Goal: Task Accomplishment & Management: Use online tool/utility

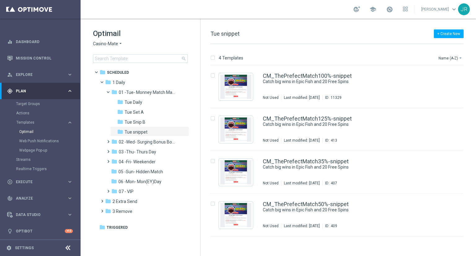
click at [103, 40] on div "Optimail Casino-Mate arrow_drop_down × Casino-Mate search" at bounding box center [146, 46] width 107 height 34
click at [104, 43] on span "Casino-Mate" at bounding box center [105, 44] width 25 height 6
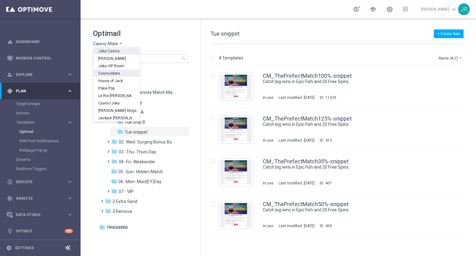
click at [114, 54] on div "Joka Casino" at bounding box center [116, 50] width 46 height 7
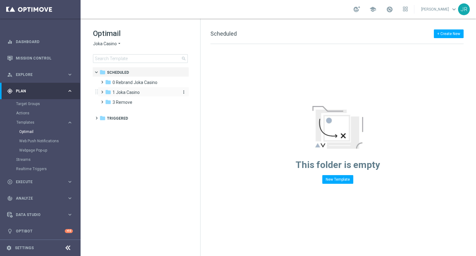
click at [119, 91] on span "1 Joka Casino" at bounding box center [126, 93] width 27 height 6
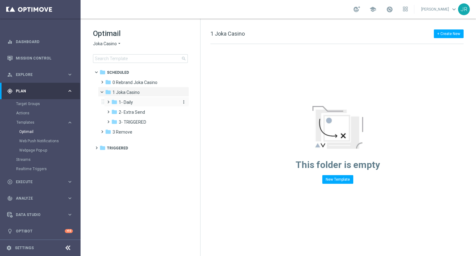
click at [123, 102] on span "1- Daily" at bounding box center [126, 102] width 14 height 6
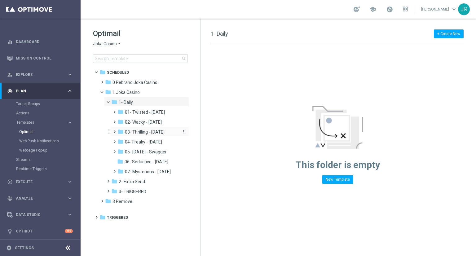
click at [152, 130] on span "03- Thrilling - [DATE]" at bounding box center [145, 132] width 40 height 6
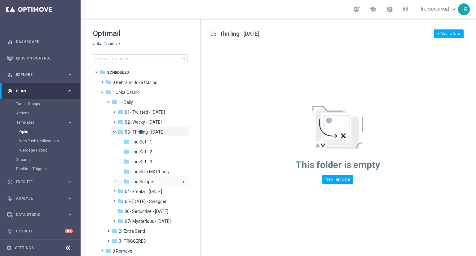
click at [145, 180] on span "Thu Snippet" at bounding box center [143, 182] width 24 height 6
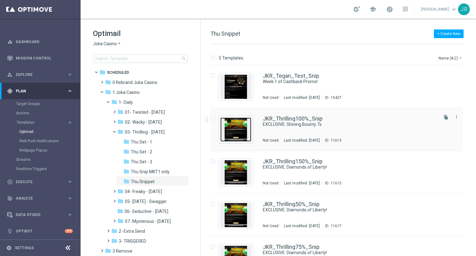
click at [238, 130] on img "Press SPACE to select this row." at bounding box center [235, 129] width 31 height 24
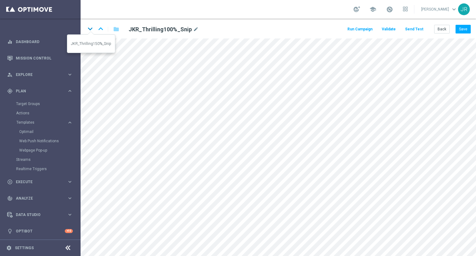
click at [86, 29] on icon "keyboard_arrow_down" at bounding box center [90, 28] width 9 height 9
click at [103, 26] on icon "keyboard_arrow_up" at bounding box center [100, 28] width 9 height 9
click at [91, 28] on icon "keyboard_arrow_down" at bounding box center [90, 28] width 9 height 9
drag, startPoint x: 464, startPoint y: 28, endPoint x: 460, endPoint y: 33, distance: 6.7
click at [464, 28] on button "Save" at bounding box center [463, 29] width 15 height 9
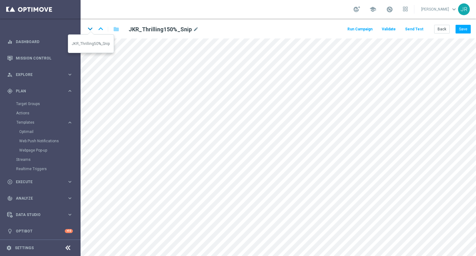
click at [88, 29] on icon "keyboard_arrow_down" at bounding box center [90, 28] width 9 height 9
click at [470, 28] on button "Save" at bounding box center [463, 29] width 15 height 9
click at [462, 26] on button "Save" at bounding box center [463, 29] width 15 height 9
click at [90, 27] on icon "keyboard_arrow_down" at bounding box center [90, 28] width 9 height 9
click at [465, 32] on button "Save" at bounding box center [463, 29] width 15 height 9
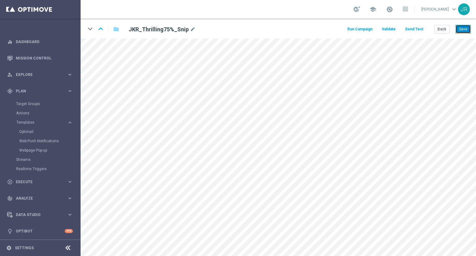
drag, startPoint x: 459, startPoint y: 32, endPoint x: 459, endPoint y: 36, distance: 4.7
click at [459, 31] on button "Save" at bounding box center [463, 29] width 15 height 9
click at [443, 31] on button "Back" at bounding box center [441, 29] width 15 height 9
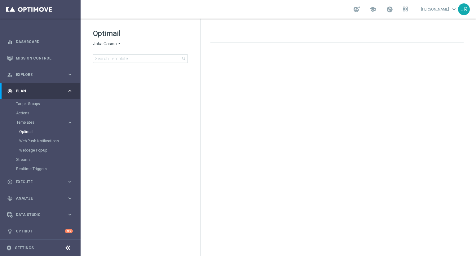
click at [117, 44] on icon "arrow_drop_down" at bounding box center [119, 44] width 5 height 6
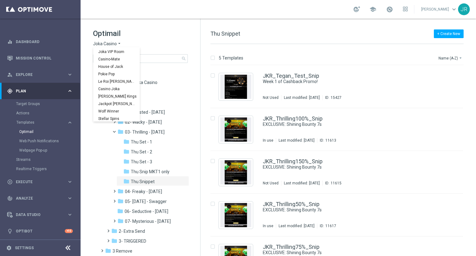
scroll to position [22, 0]
drag, startPoint x: 105, startPoint y: 103, endPoint x: 124, endPoint y: 126, distance: 29.2
click at [0, 0] on span "Wolf Winner" at bounding box center [0, 0] width 0 height 0
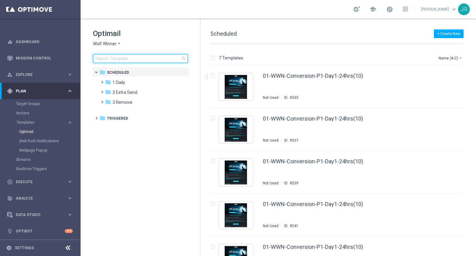
click at [106, 61] on input at bounding box center [140, 58] width 95 height 9
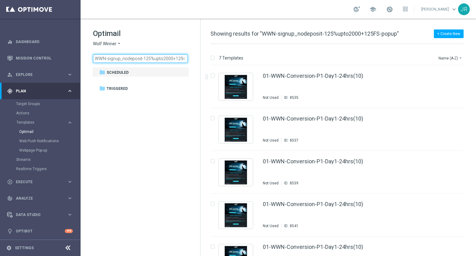
scroll to position [0, 15]
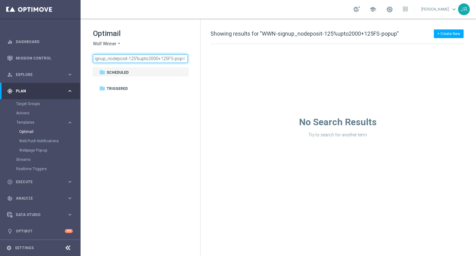
type input "WWN-signup_nodeposit-125%upto2000+125FS-popup"
drag, startPoint x: 95, startPoint y: 59, endPoint x: 214, endPoint y: 72, distance: 119.4
click at [214, 72] on div "Optimail Wolf Winner arrow_drop_down × Wolf Winner WWN-signup_nodeposit-125%upt…" at bounding box center [278, 137] width 395 height 237
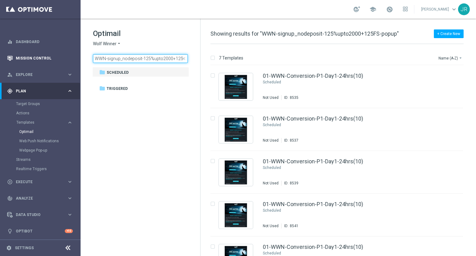
drag, startPoint x: 136, startPoint y: 60, endPoint x: 67, endPoint y: 58, distance: 69.2
click at [67, 58] on main "equalizer Dashboard Mission Control" at bounding box center [238, 128] width 476 height 256
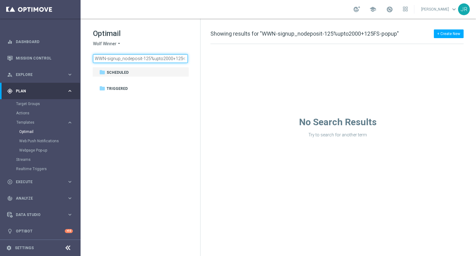
click at [105, 55] on input "WWN-signup_nodeposit-125%upto2000+125FS-popup" at bounding box center [140, 58] width 95 height 9
drag, startPoint x: 107, startPoint y: 57, endPoint x: 89, endPoint y: 59, distance: 18.1
click at [89, 59] on div "Optimail Wolf Winner arrow_drop_down × Wolf Winner WWN-signup_nodeposit-125%upt…" at bounding box center [141, 61] width 120 height 85
click at [96, 58] on input "signup_nodeposit-125%upto2000+125FS-popup" at bounding box center [140, 58] width 95 height 9
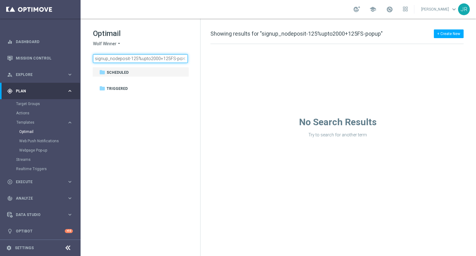
click at [119, 56] on input "signup_nodeposit-125%upto2000+125FS-popup" at bounding box center [140, 58] width 95 height 9
drag, startPoint x: 95, startPoint y: 59, endPoint x: 243, endPoint y: 77, distance: 149.3
click at [243, 77] on div "Optimail Wolf Winner arrow_drop_down × Wolf Winner signup_nodeposit-125%upto200…" at bounding box center [278, 137] width 395 height 237
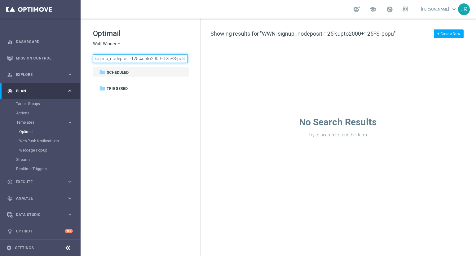
click at [147, 60] on input "WWN-signup_nodeposit-125%upto2000+125FS-popu" at bounding box center [140, 58] width 95 height 9
drag, startPoint x: 171, startPoint y: 59, endPoint x: 87, endPoint y: 54, distance: 84.8
click at [87, 54] on div "Optimail Wolf Winner arrow_drop_down × Wolf Winner WWN-signup_nodeposit-125%upt…" at bounding box center [141, 61] width 120 height 85
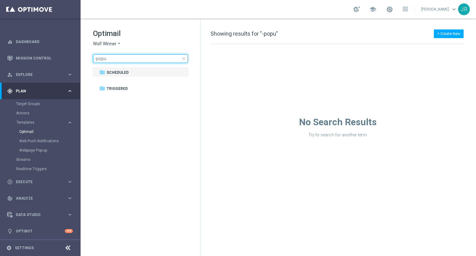
click at [108, 59] on input "-popu" at bounding box center [140, 58] width 95 height 9
drag, startPoint x: 108, startPoint y: 60, endPoint x: 85, endPoint y: 55, distance: 23.4
click at [85, 55] on div "Optimail Wolf Winner arrow_drop_down × Wolf Winner -popu close folder 1 Folder …" at bounding box center [141, 61] width 120 height 85
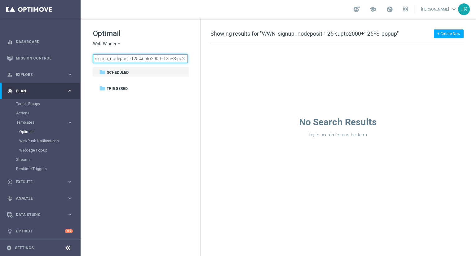
scroll to position [0, 15]
type input "WWN-signup_nodeposit-125%upto2000+125FS-popup"
drag, startPoint x: 94, startPoint y: 57, endPoint x: 214, endPoint y: 69, distance: 120.9
click at [214, 69] on div "Optimail Wolf Winner arrow_drop_down × Wolf Winner WWN-signup_nodeposit-125%upt…" at bounding box center [278, 137] width 395 height 237
drag, startPoint x: 97, startPoint y: 58, endPoint x: 208, endPoint y: 65, distance: 111.5
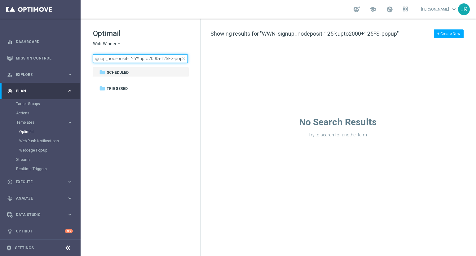
click at [208, 65] on div "Optimail Wolf Winner arrow_drop_down × Wolf Winner WWN-signup_nodeposit-125%upt…" at bounding box center [278, 137] width 395 height 237
click at [104, 60] on input "WWN-signup_nodeposit-125%upto2000+125FS-popup" at bounding box center [140, 58] width 95 height 9
drag, startPoint x: 96, startPoint y: 59, endPoint x: 122, endPoint y: 86, distance: 37.9
click at [99, 62] on input "WWN-signup_nodeposit-125%upto2000+125FS-popup" at bounding box center [140, 58] width 95 height 9
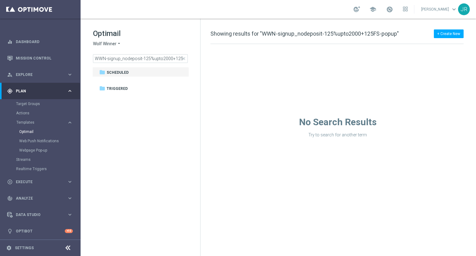
click at [182, 59] on span "close" at bounding box center [183, 58] width 5 height 5
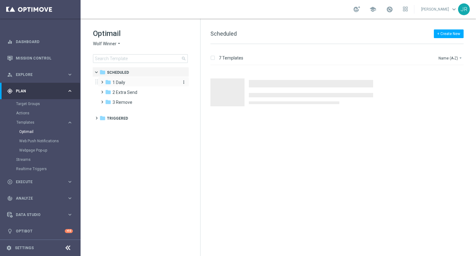
click at [132, 83] on div "folder 1 Daily" at bounding box center [140, 82] width 71 height 7
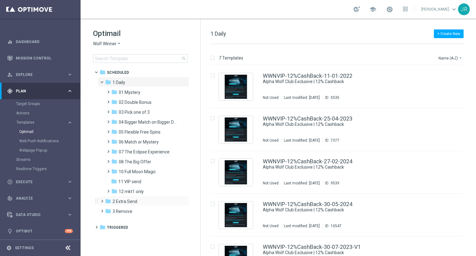
click at [102, 200] on span at bounding box center [100, 198] width 3 height 2
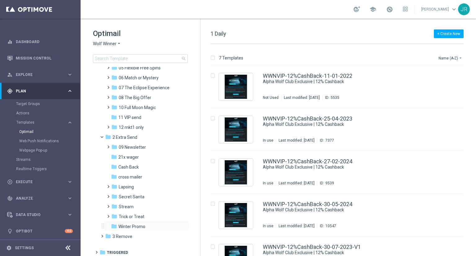
scroll to position [66, 0]
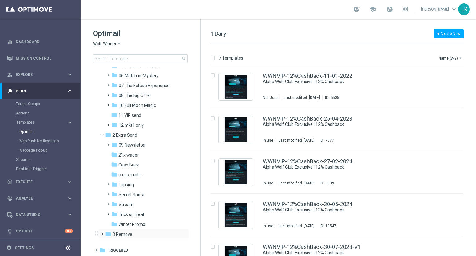
click at [102, 232] on span at bounding box center [100, 231] width 3 height 2
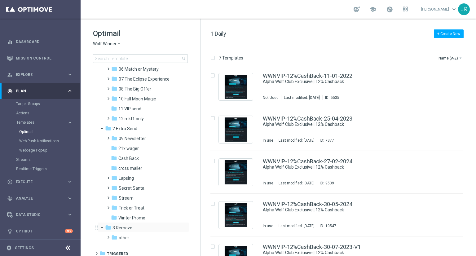
scroll to position [76, 0]
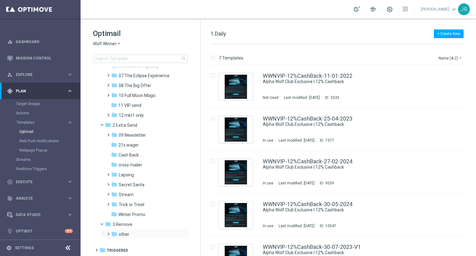
click at [108, 232] on span at bounding box center [107, 231] width 3 height 2
click at [96, 249] on span at bounding box center [95, 247] width 3 height 2
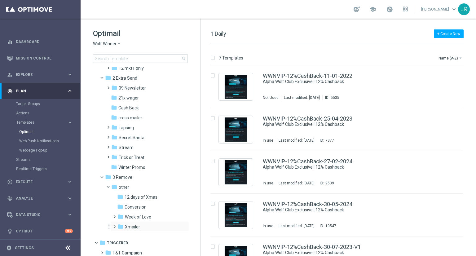
scroll to position [127, 0]
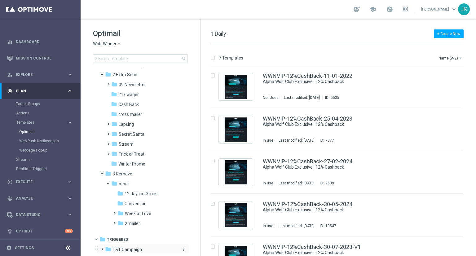
click at [138, 250] on span "T&T Campaign" at bounding box center [127, 250] width 29 height 6
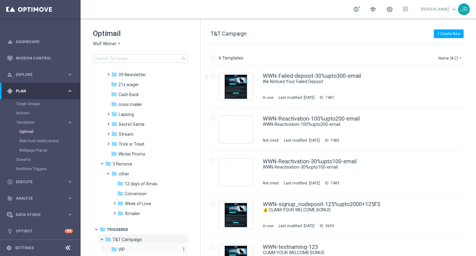
click at [125, 251] on div "folder VIP" at bounding box center [144, 249] width 66 height 7
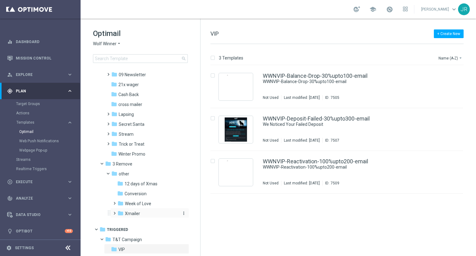
click at [132, 213] on span "Xmailer" at bounding box center [132, 214] width 15 height 6
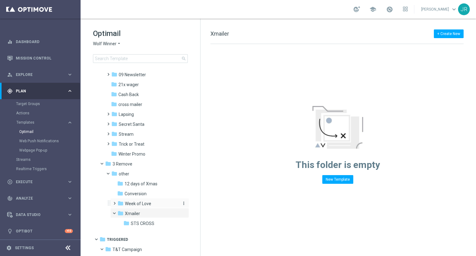
click at [136, 201] on span "Week of Love" at bounding box center [138, 204] width 26 height 6
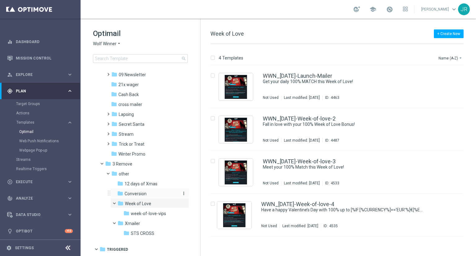
click at [133, 193] on span "Conversion" at bounding box center [136, 194] width 22 height 6
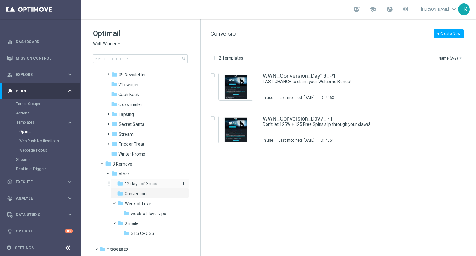
click at [134, 181] on span "12 days of Xmas" at bounding box center [141, 184] width 33 height 6
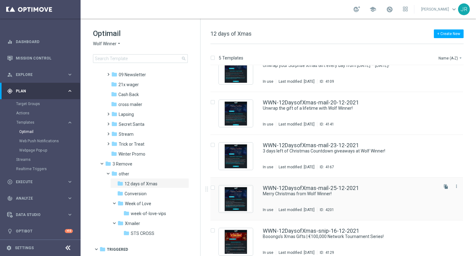
scroll to position [23, 0]
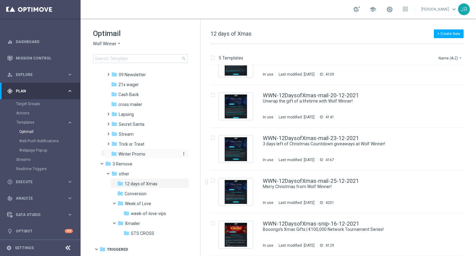
click at [126, 152] on span "Winter Promo" at bounding box center [131, 154] width 27 height 6
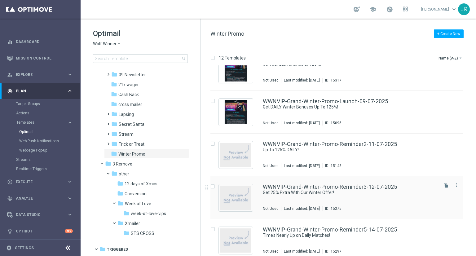
scroll to position [322, 0]
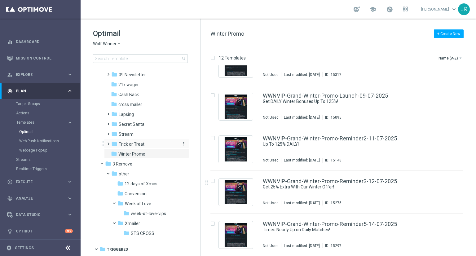
click at [130, 144] on span "Trick or Treat" at bounding box center [132, 144] width 26 height 6
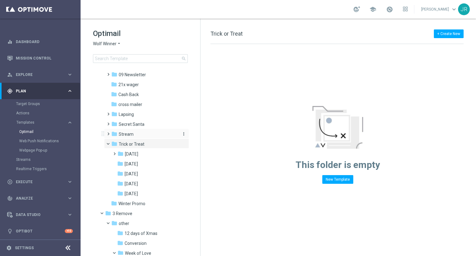
click at [124, 132] on span "Stream" at bounding box center [126, 134] width 15 height 6
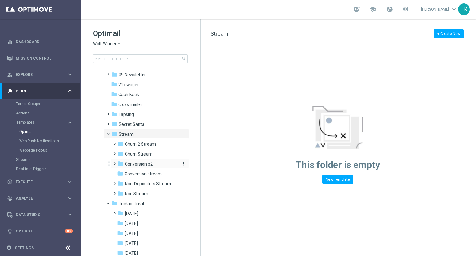
click at [141, 163] on span "Conversion p2" at bounding box center [139, 164] width 28 height 6
click at [139, 173] on span "group 1" at bounding box center [138, 174] width 15 height 6
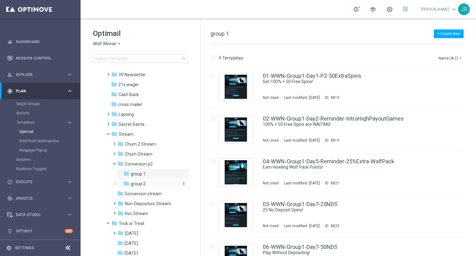
click at [140, 180] on div "folder group 2" at bounding box center [151, 183] width 56 height 7
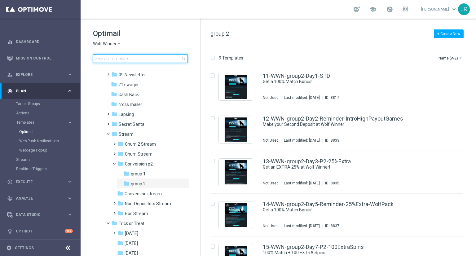
click at [112, 56] on input at bounding box center [140, 58] width 95 height 9
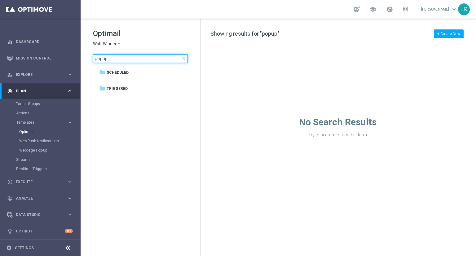
click at [94, 59] on input "popup" at bounding box center [140, 58] width 95 height 9
type input "-popup"
drag, startPoint x: 100, startPoint y: 57, endPoint x: 68, endPoint y: 57, distance: 32.9
click at [68, 57] on main "equalizer Dashboard Mission Control" at bounding box center [238, 128] width 476 height 256
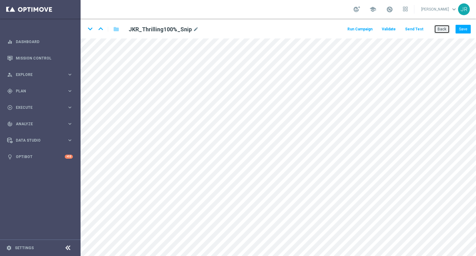
click at [437, 30] on button "Back" at bounding box center [441, 29] width 15 height 9
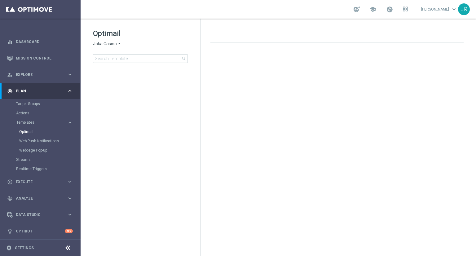
click at [106, 42] on span "Joka Casino" at bounding box center [105, 44] width 24 height 6
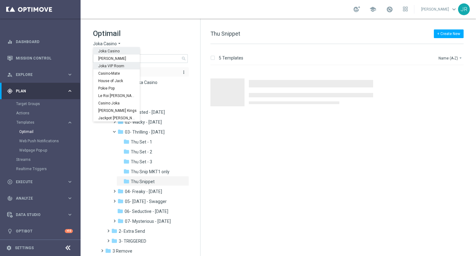
click at [111, 68] on div "Joka VIP Room" at bounding box center [116, 65] width 46 height 7
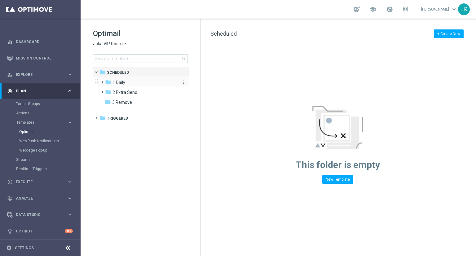
click at [119, 83] on span "1 Daily" at bounding box center [119, 83] width 13 height 6
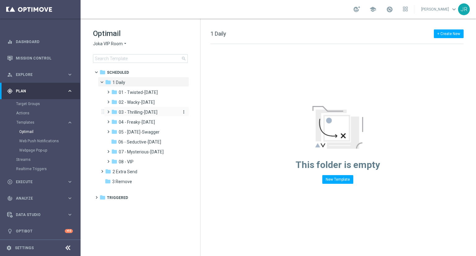
click at [136, 113] on span "03 - Thrilling-Thursday" at bounding box center [138, 112] width 39 height 6
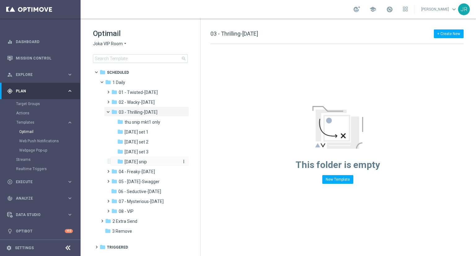
click at [131, 160] on span "Thursday snip" at bounding box center [136, 162] width 22 height 6
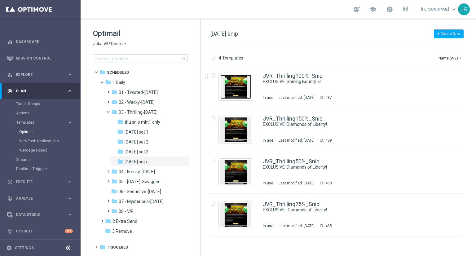
click at [232, 86] on img "Press SPACE to select this row." at bounding box center [235, 87] width 31 height 24
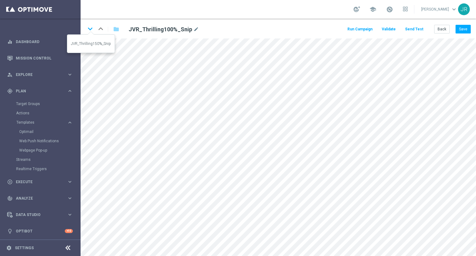
click at [94, 28] on icon "keyboard_arrow_down" at bounding box center [90, 28] width 9 height 9
click at [467, 29] on button "Save" at bounding box center [463, 29] width 15 height 9
click at [458, 27] on button "Save" at bounding box center [463, 29] width 15 height 9
click at [459, 30] on button "Save" at bounding box center [463, 29] width 15 height 9
click at [86, 30] on icon "keyboard_arrow_down" at bounding box center [90, 28] width 9 height 9
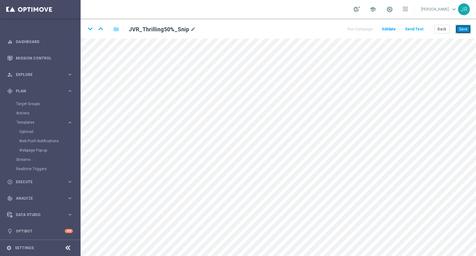
click at [463, 31] on button "Save" at bounding box center [463, 29] width 15 height 9
click at [94, 28] on icon "keyboard_arrow_down" at bounding box center [90, 28] width 9 height 9
click at [461, 32] on button "Save" at bounding box center [463, 29] width 15 height 9
click at [462, 27] on button "Save" at bounding box center [463, 29] width 15 height 9
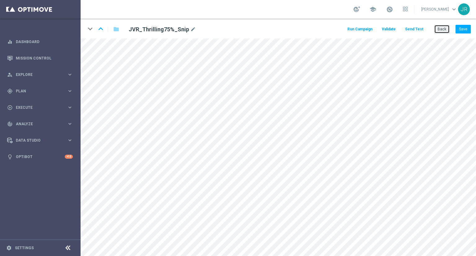
click at [440, 30] on button "Back" at bounding box center [441, 29] width 15 height 9
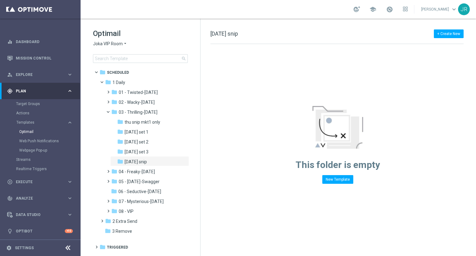
click at [117, 44] on span "Joka VIP Room" at bounding box center [108, 44] width 30 height 6
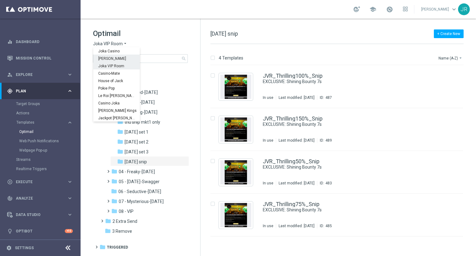
drag, startPoint x: 111, startPoint y: 59, endPoint x: 112, endPoint y: 62, distance: 3.3
click at [0, 0] on span "King Johnnie" at bounding box center [0, 0] width 0 height 0
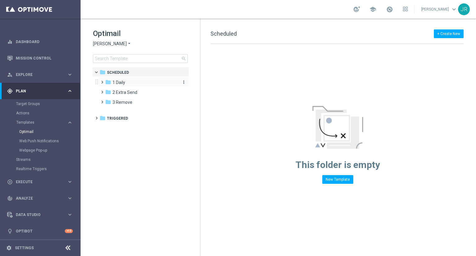
click at [121, 86] on div "folder 1 Daily" at bounding box center [140, 82] width 71 height 7
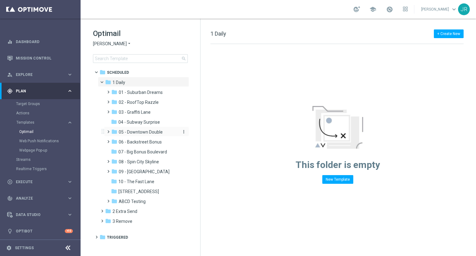
click at [151, 133] on span "05 - Downtown Double" at bounding box center [141, 132] width 44 height 6
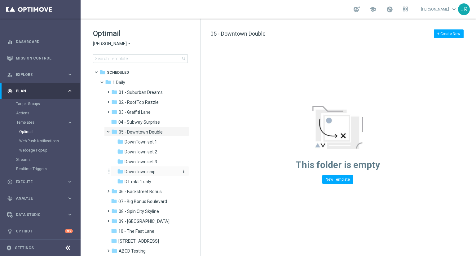
click at [136, 172] on span "DownTown snip" at bounding box center [140, 172] width 31 height 6
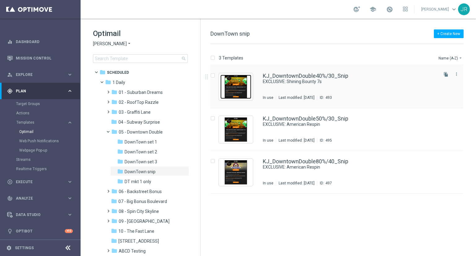
click at [236, 90] on img "Press SPACE to select this row." at bounding box center [235, 87] width 31 height 24
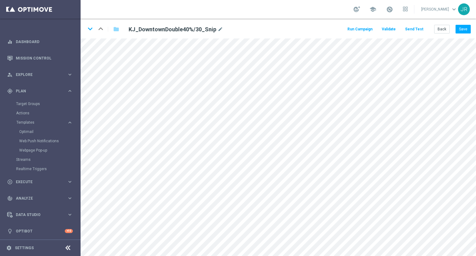
click at [84, 29] on div "keyboard_arrow_down keyboard_arrow_up folder KJ_DowntownDouble40%/30_Snip mode_…" at bounding box center [278, 29] width 395 height 20
click at [87, 29] on icon "keyboard_arrow_down" at bounding box center [90, 28] width 9 height 9
click at [462, 26] on button "Save" at bounding box center [463, 29] width 15 height 9
click at [89, 31] on icon "keyboard_arrow_down" at bounding box center [90, 28] width 9 height 9
click at [466, 32] on button "Save" at bounding box center [463, 29] width 15 height 9
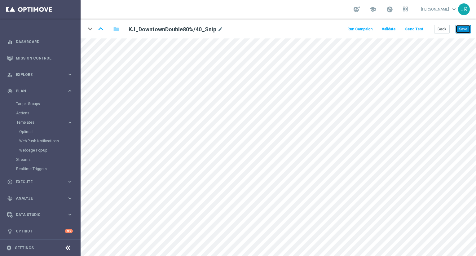
click at [461, 28] on button "Save" at bounding box center [463, 29] width 15 height 9
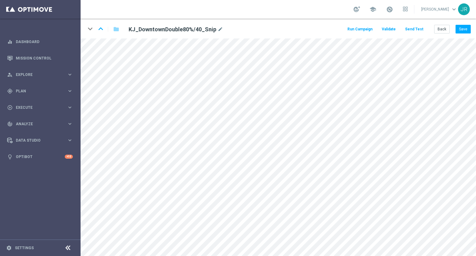
click at [447, 34] on div "keyboard_arrow_down keyboard_arrow_up folder KJ_DowntownDouble80%/40_Snip mode_…" at bounding box center [278, 29] width 395 height 20
click at [440, 33] on button "Back" at bounding box center [441, 29] width 15 height 9
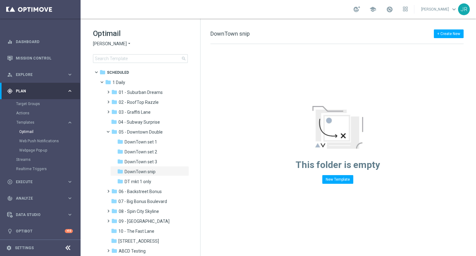
click at [98, 46] on span "[PERSON_NAME]" at bounding box center [110, 44] width 34 height 6
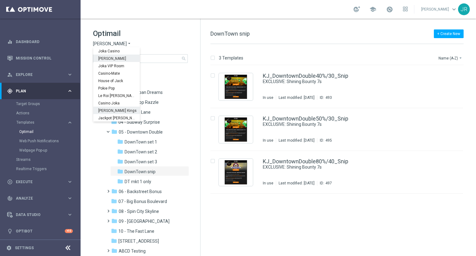
click at [0, 0] on span "[PERSON_NAME] Kings" at bounding box center [0, 0] width 0 height 0
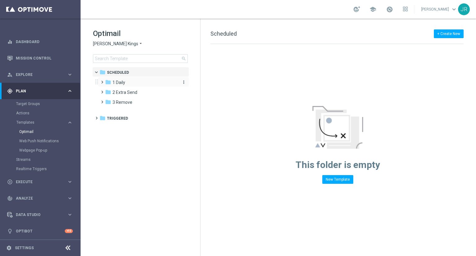
click at [126, 82] on div "folder 1 Daily" at bounding box center [140, 82] width 71 height 7
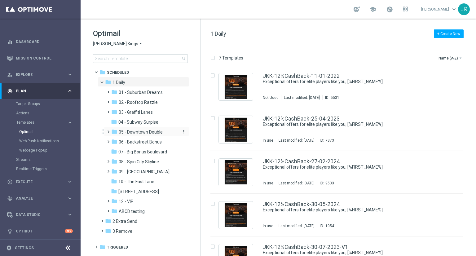
click at [146, 135] on span "05 - Downtown Double" at bounding box center [141, 132] width 44 height 6
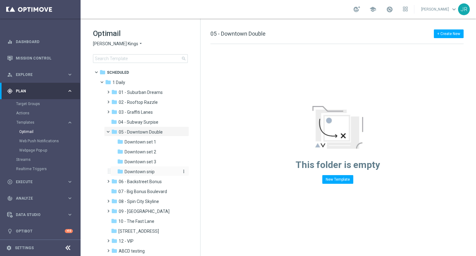
click at [144, 173] on span "Downtown snip" at bounding box center [140, 172] width 30 height 6
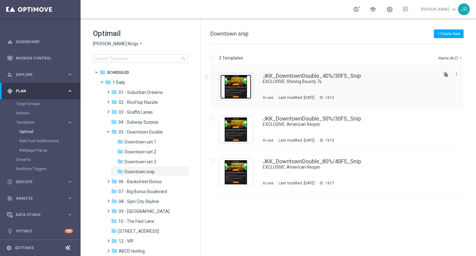
click at [227, 85] on img "Press SPACE to select this row." at bounding box center [235, 87] width 31 height 24
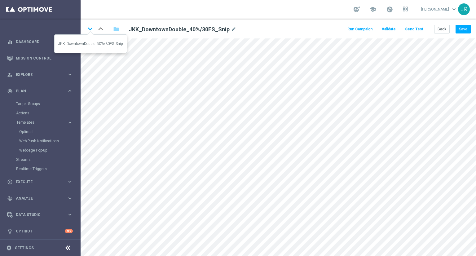
drag, startPoint x: 89, startPoint y: 29, endPoint x: 90, endPoint y: 33, distance: 3.9
click at [89, 29] on icon "keyboard_arrow_down" at bounding box center [90, 28] width 9 height 9
click at [466, 28] on button "Save" at bounding box center [463, 29] width 15 height 9
click at [92, 32] on icon "keyboard_arrow_down" at bounding box center [90, 28] width 9 height 9
click at [465, 28] on button "Save" at bounding box center [463, 29] width 15 height 9
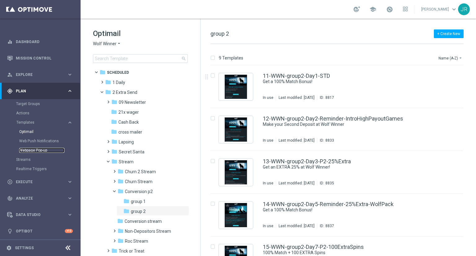
click at [33, 150] on link "Webpage Pop-up" at bounding box center [41, 150] width 45 height 5
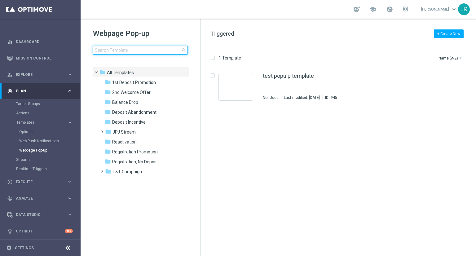
click at [107, 50] on input at bounding box center [140, 50] width 95 height 9
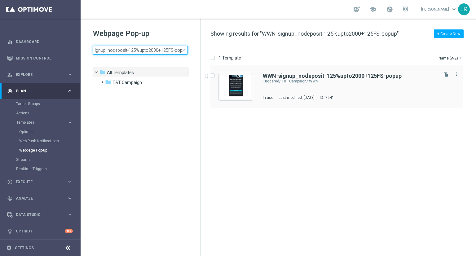
type input "WWN-signup_nodeposit-125%upto2000+125FS-popup"
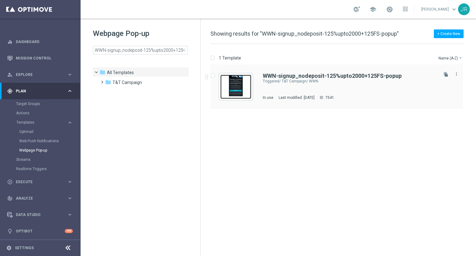
click at [231, 89] on img "Press SPACE to select this row." at bounding box center [235, 87] width 31 height 24
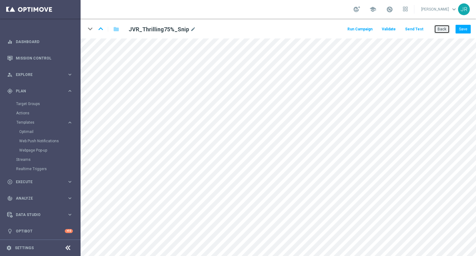
click at [443, 28] on button "Back" at bounding box center [441, 29] width 15 height 9
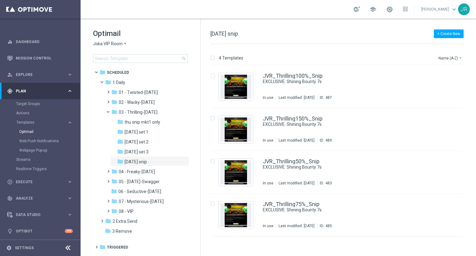
click at [95, 42] on span "Joka VIP Room" at bounding box center [108, 44] width 30 height 6
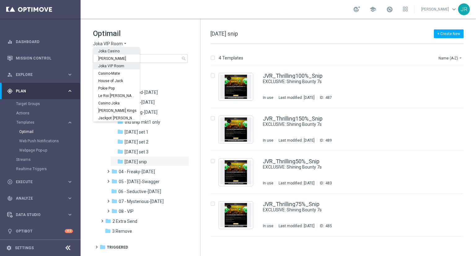
click at [0, 0] on span "Joka Casino" at bounding box center [0, 0] width 0 height 0
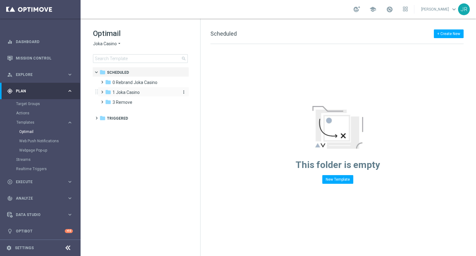
click at [124, 94] on span "1 Joka Casino" at bounding box center [126, 93] width 27 height 6
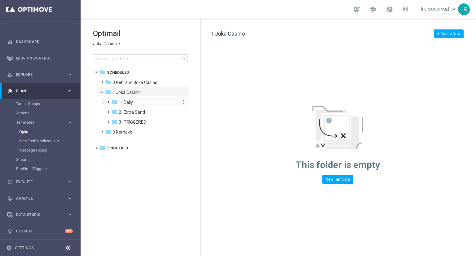
click at [125, 101] on span "1- Daily" at bounding box center [126, 102] width 14 height 6
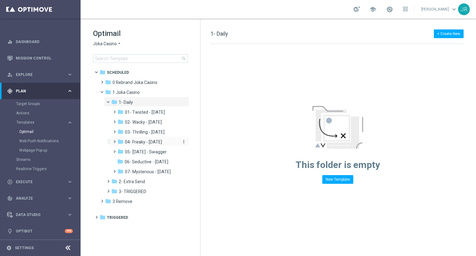
click at [134, 144] on span "04- Freaky - [DATE]" at bounding box center [143, 142] width 37 height 6
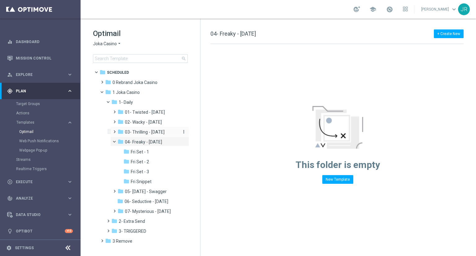
click at [150, 129] on span "03- Thrilling - [DATE]" at bounding box center [145, 132] width 40 height 6
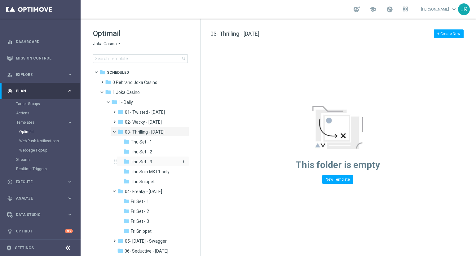
click at [144, 163] on span "Thu Set - 3" at bounding box center [141, 162] width 21 height 6
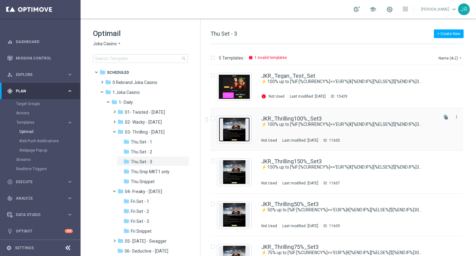
click at [230, 133] on img "Press SPACE to select this row." at bounding box center [234, 129] width 31 height 24
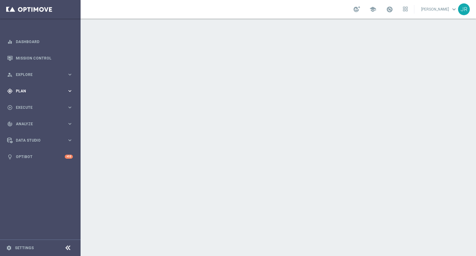
click at [22, 92] on span "Plan" at bounding box center [41, 91] width 51 height 4
click at [26, 122] on span "Templates" at bounding box center [38, 123] width 44 height 4
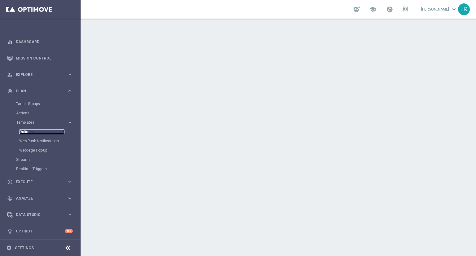
click at [29, 129] on link "Optimail" at bounding box center [41, 131] width 45 height 5
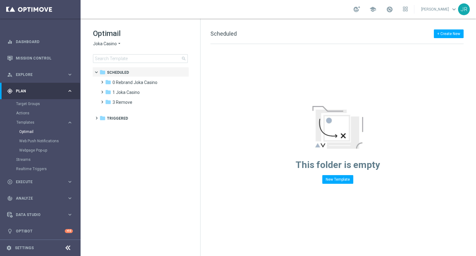
click at [102, 44] on span "Joka Casino" at bounding box center [105, 44] width 24 height 6
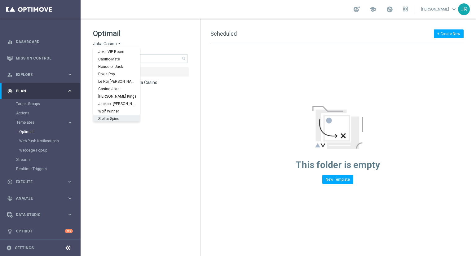
scroll to position [22, 0]
click at [0, 0] on span "Wolf Winner" at bounding box center [0, 0] width 0 height 0
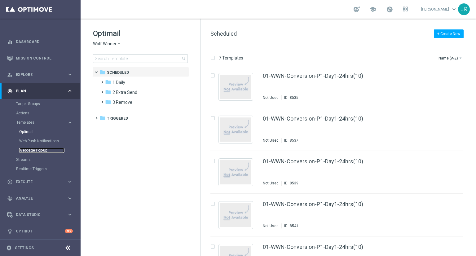
click at [48, 149] on link "Webpage Pop-up" at bounding box center [41, 150] width 45 height 5
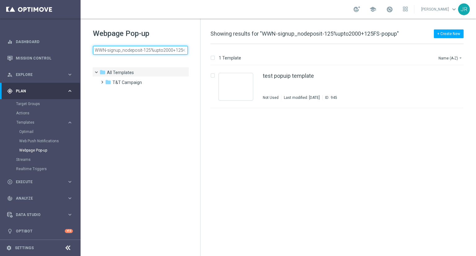
scroll to position [0, 15]
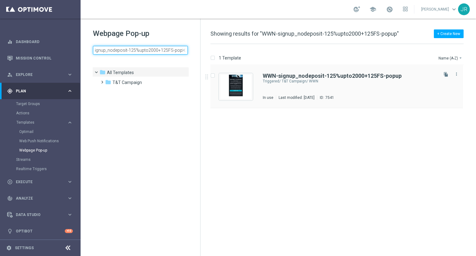
type input "WWN-signup_nodeposit-125%upto2000+125FS-popup"
click at [241, 99] on div "Press SPACE to select this row." at bounding box center [236, 86] width 34 height 27
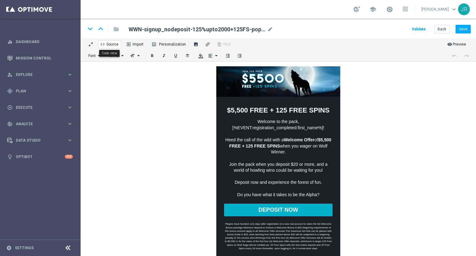
click at [113, 43] on span "Source" at bounding box center [111, 44] width 14 height 6
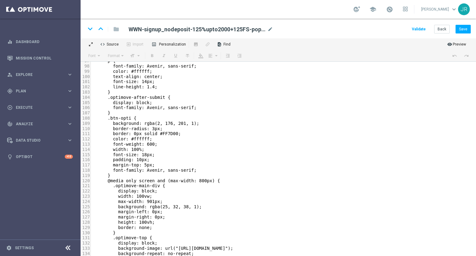
scroll to position [509, 0]
click at [116, 40] on button "code Source" at bounding box center [109, 43] width 26 height 11
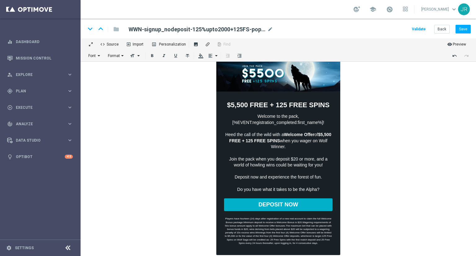
scroll to position [7, 0]
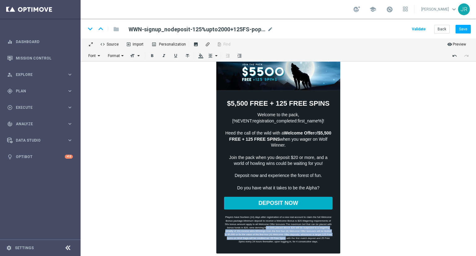
drag, startPoint x: 263, startPoint y: 222, endPoint x: 282, endPoint y: 233, distance: 22.0
click at [283, 233] on p "Players have fourteen (14) days after registration of a new real account to cla…" at bounding box center [278, 222] width 108 height 31
click at [448, 46] on icon "remove_red_eye" at bounding box center [447, 44] width 1 height 5
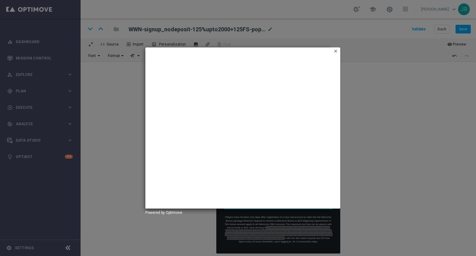
drag, startPoint x: 334, startPoint y: 51, endPoint x: 297, endPoint y: 57, distance: 37.4
click at [334, 51] on icon "clear" at bounding box center [335, 51] width 5 height 5
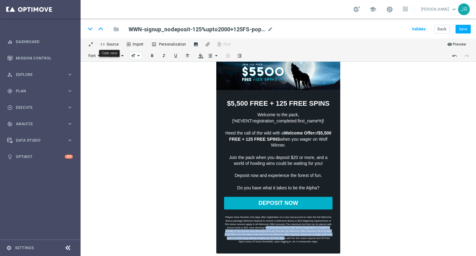
drag, startPoint x: 113, startPoint y: 44, endPoint x: 131, endPoint y: 55, distance: 20.3
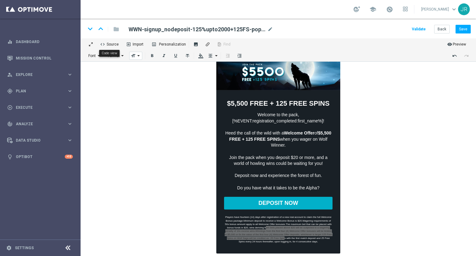
click at [114, 44] on span "Source" at bounding box center [111, 42] width 15 height 8
type textarea "om bets placed above $20 will be subjected to a wagering penalty of 10x excess …"
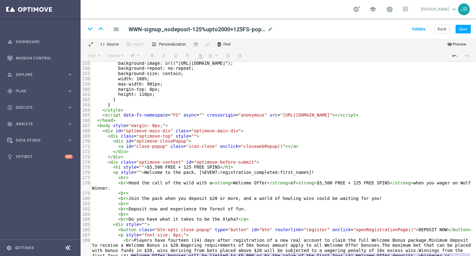
scroll to position [850, 0]
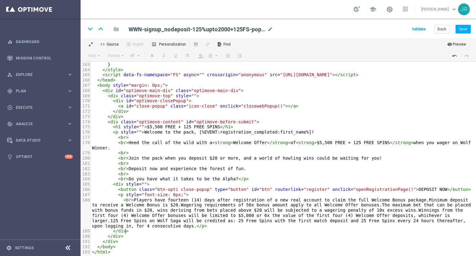
click at [212, 234] on pre "</ div >" at bounding box center [283, 236] width 385 height 5
click at [443, 31] on button "Back" at bounding box center [441, 29] width 15 height 9
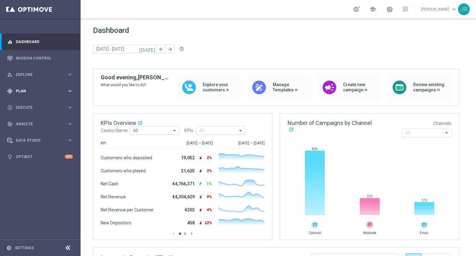
click at [23, 93] on div "gps_fixed Plan" at bounding box center [37, 91] width 60 height 6
drag, startPoint x: 24, startPoint y: 121, endPoint x: 25, endPoint y: 129, distance: 7.8
click at [24, 121] on span "Templates" at bounding box center [38, 123] width 44 height 4
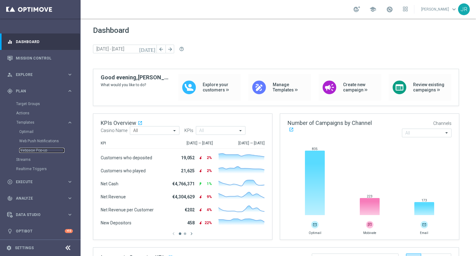
drag, startPoint x: 29, startPoint y: 150, endPoint x: 73, endPoint y: 150, distance: 44.0
click at [29, 150] on link "Webpage Pop-up" at bounding box center [41, 150] width 45 height 5
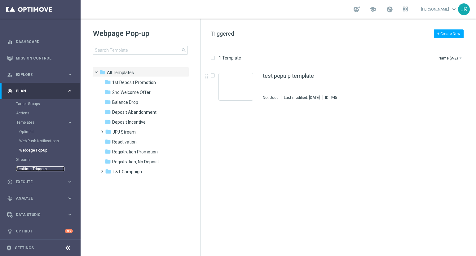
click at [22, 168] on link "Realtime Triggers" at bounding box center [40, 168] width 48 height 5
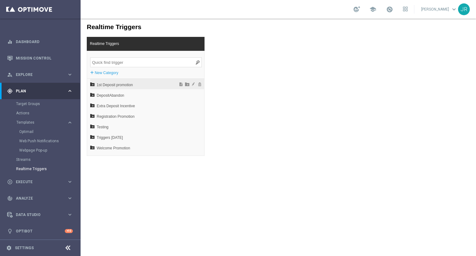
click at [117, 85] on span "1st Deposit promotion" at bounding box center [131, 85] width 68 height 11
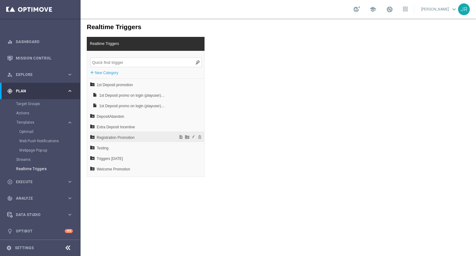
click at [119, 138] on span "Registration Promotion" at bounding box center [131, 137] width 68 height 11
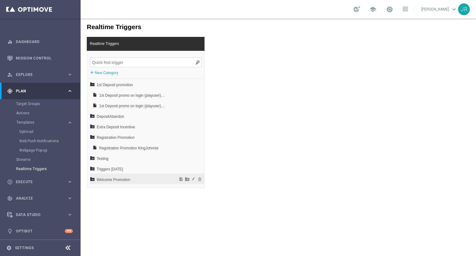
click at [114, 180] on span "Welcome Promotion" at bounding box center [131, 179] width 68 height 11
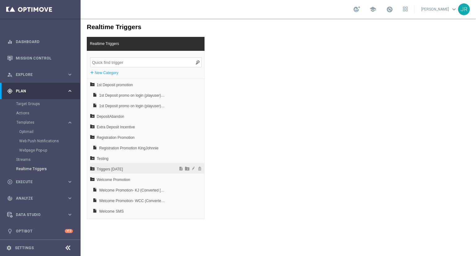
click at [117, 166] on span "Triggers May 2023" at bounding box center [131, 169] width 68 height 11
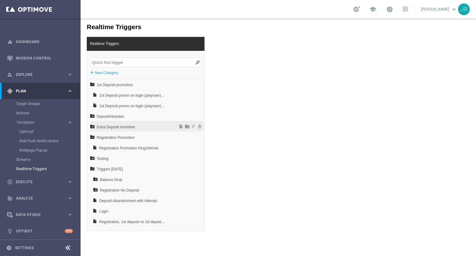
click at [114, 128] on span "Extra Deposit Incentive" at bounding box center [131, 127] width 68 height 11
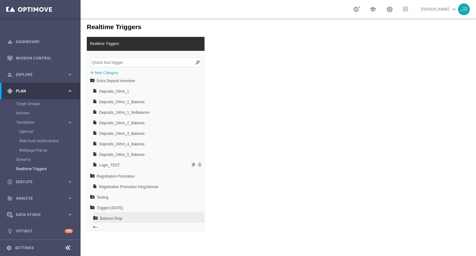
scroll to position [62, 0]
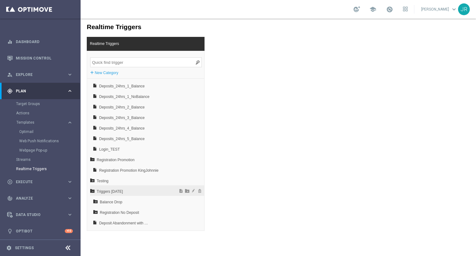
click at [102, 191] on span "Triggers May 2023" at bounding box center [131, 191] width 68 height 11
click at [100, 201] on span "Welcome Promotion" at bounding box center [131, 202] width 68 height 11
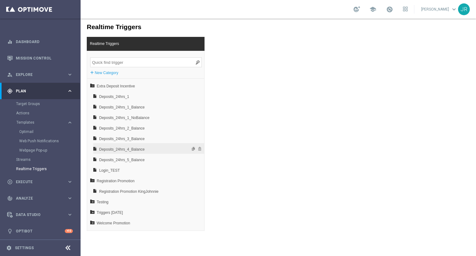
scroll to position [0, 0]
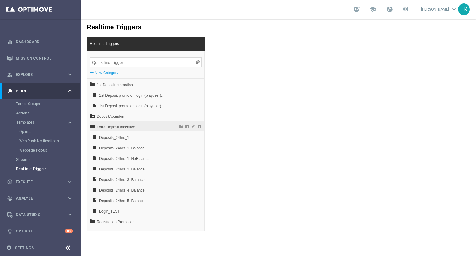
click at [123, 128] on span "Extra Deposit Incentive" at bounding box center [131, 127] width 68 height 11
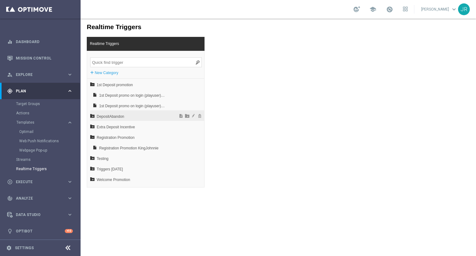
click at [119, 117] on span "DepositAbandon" at bounding box center [131, 116] width 68 height 11
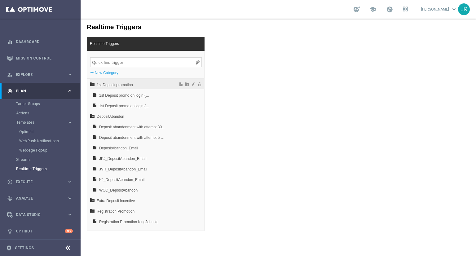
click at [118, 88] on span "1st Deposit promotion" at bounding box center [131, 85] width 68 height 11
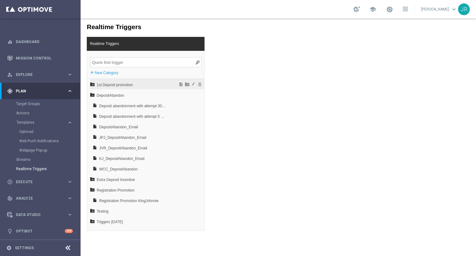
click at [114, 82] on span "1st Deposit promotion" at bounding box center [131, 85] width 68 height 11
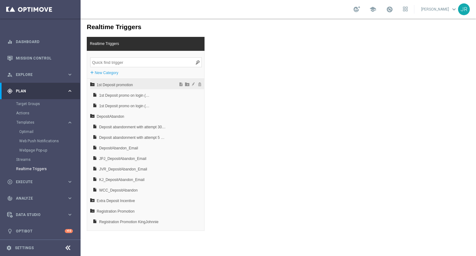
click at [117, 87] on span "1st Deposit promotion" at bounding box center [131, 85] width 68 height 11
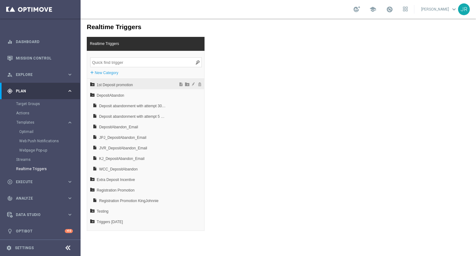
click at [117, 86] on span "1st Deposit promotion" at bounding box center [131, 85] width 68 height 11
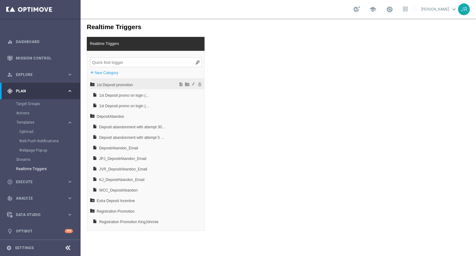
click at [117, 86] on span "1st Deposit promotion" at bounding box center [131, 85] width 68 height 11
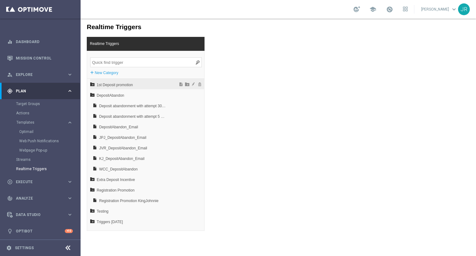
click at [117, 86] on span "1st Deposit promotion" at bounding box center [131, 85] width 68 height 11
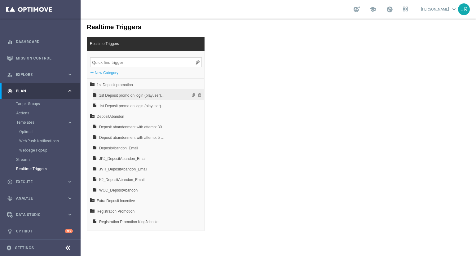
click at [117, 95] on span "1st Deposit promo on login (playuser)- KingJohnnie" at bounding box center [132, 95] width 67 height 11
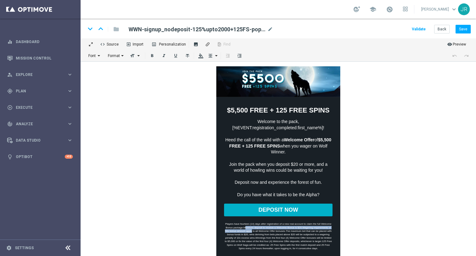
drag, startPoint x: 243, startPoint y: 222, endPoint x: 249, endPoint y: 225, distance: 6.8
click at [249, 225] on p "Players have fourteen (14) days after registration of a new real account to cla…" at bounding box center [278, 229] width 108 height 31
click at [113, 43] on span "Source" at bounding box center [111, 44] width 14 height 6
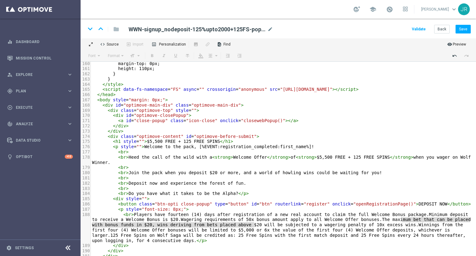
scroll to position [850, 0]
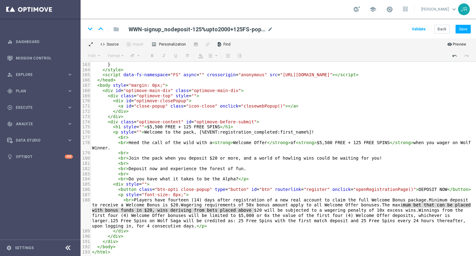
click at [314, 236] on pre "</ div >" at bounding box center [283, 236] width 385 height 5
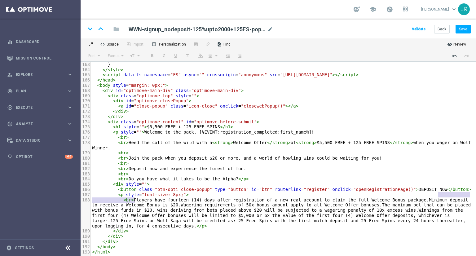
type textarea "class="btn-opti close-popup" type="button" id="btn" routerlink="register" oncli…"
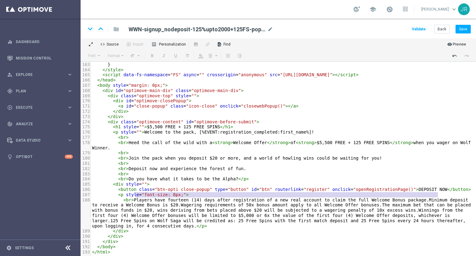
drag, startPoint x: 440, startPoint y: 195, endPoint x: 135, endPoint y: 195, distance: 305.0
click at [135, 192] on pre "< button class = "btn-opti close-popup" type = "button" id = "btn" routerlink =…" at bounding box center [283, 189] width 385 height 5
click at [403, 197] on pre "< p style = "font-size: 8px;" >" at bounding box center [283, 194] width 385 height 5
type textarea "OSIT NOW"
drag, startPoint x: 409, startPoint y: 194, endPoint x: 397, endPoint y: 193, distance: 12.1
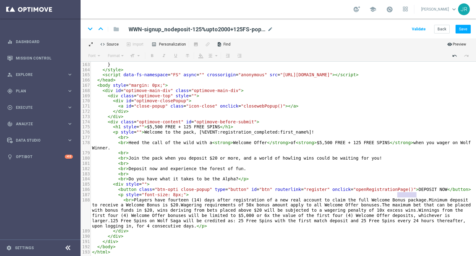
click at [397, 192] on span "< button class = "btn-opti close-popup" type = "button" id = "btn" routerlink =…" at bounding box center [281, 189] width 379 height 5
type textarea "openRegistrationPage("
drag, startPoint x: 334, startPoint y: 195, endPoint x: 384, endPoint y: 196, distance: 50.2
click at [384, 192] on span ""openRegistrationPage()"" at bounding box center [384, 189] width 63 height 5
drag, startPoint x: 312, startPoint y: 194, endPoint x: 386, endPoint y: 195, distance: 73.5
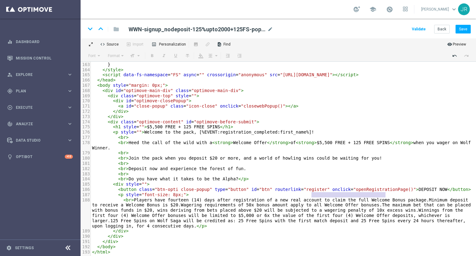
click at [386, 192] on span "< button class = "btn-opti close-popup" type = "button" id = "btn" routerlink =…" at bounding box center [281, 189] width 379 height 5
type textarea "onclick="openRegistrationPage()"
click at [453, 42] on span "Preview" at bounding box center [458, 44] width 15 height 6
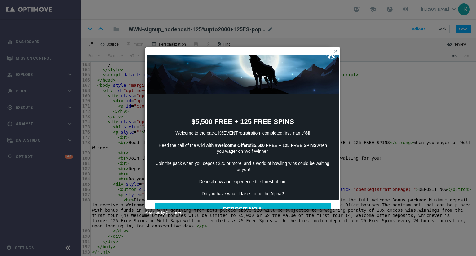
scroll to position [54, 0]
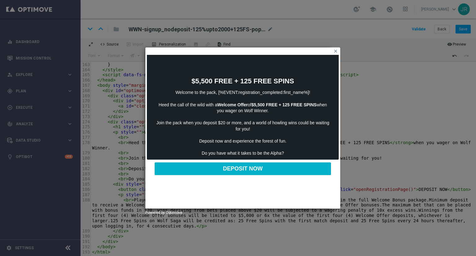
click at [234, 165] on button "DEPOSIT NOW" at bounding box center [241, 168] width 176 height 13
click at [242, 164] on button "DEPOSIT NOW" at bounding box center [241, 168] width 176 height 13
click at [333, 53] on icon "clear" at bounding box center [335, 51] width 5 height 5
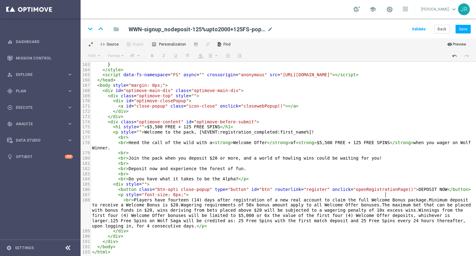
scroll to position [2, 0]
click at [448, 44] on icon "remove_red_eye" at bounding box center [447, 44] width 1 height 5
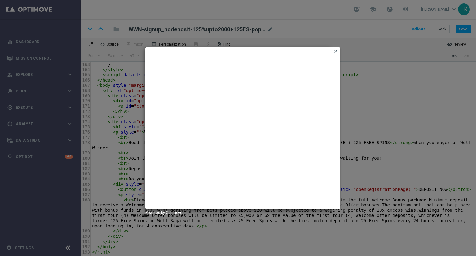
click at [335, 50] on icon "clear" at bounding box center [335, 51] width 5 height 5
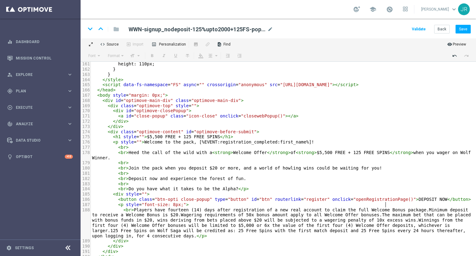
scroll to position [850, 0]
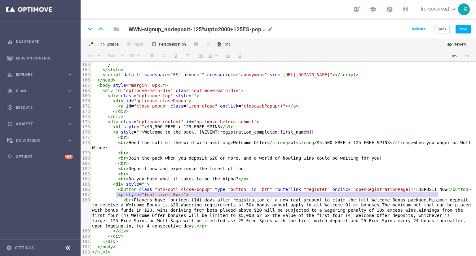
drag, startPoint x: 438, startPoint y: 195, endPoint x: 115, endPoint y: 193, distance: 322.3
click at [115, 192] on span "< button class = "btn-opti close-popup" type = "button" id = "btn" routerlink =…" at bounding box center [281, 189] width 379 height 5
type textarea "<button class="btn-opti close-popup" type="button" id="btn" routerlink="registe…"
click at [268, 29] on icon "mode_edit" at bounding box center [270, 29] width 6 height 7
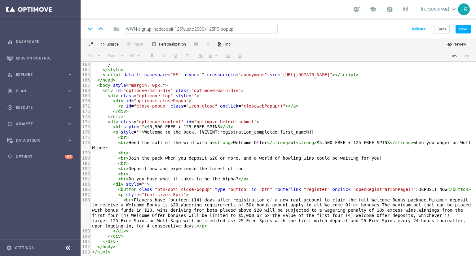
click at [238, 30] on input "WWN-signup_nodeposit-125%upto2000+125FS-popup" at bounding box center [201, 29] width 154 height 9
drag, startPoint x: 235, startPoint y: 29, endPoint x: 119, endPoint y: 28, distance: 116.2
click at [119, 28] on div "WWN-signup_nodeposit-125%upto2000+125FS-popup" at bounding box center [201, 29] width 172 height 9
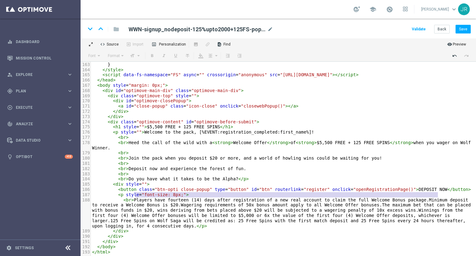
scroll to position [6, 0]
type textarea "<button class="btn-opti close-popup" type="button" id="btn" routerlink="registe…"
drag, startPoint x: 439, startPoint y: 194, endPoint x: 115, endPoint y: 195, distance: 324.5
click at [115, 192] on pre "< button class = "btn-opti close-popup" type = "button" id = "btn" routerlink =…" at bounding box center [283, 189] width 385 height 5
click at [29, 91] on span "Plan" at bounding box center [41, 91] width 51 height 4
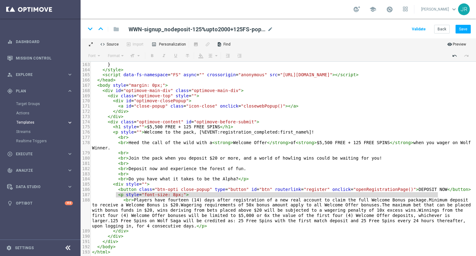
click at [36, 123] on span "Templates" at bounding box center [38, 123] width 44 height 4
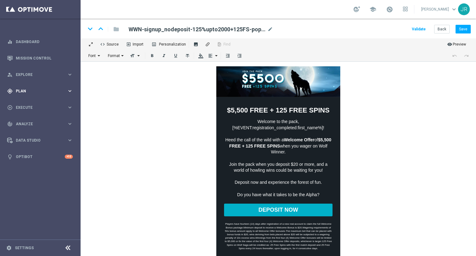
click at [21, 90] on span "Plan" at bounding box center [41, 91] width 51 height 4
click at [26, 123] on span "Templates" at bounding box center [38, 123] width 44 height 4
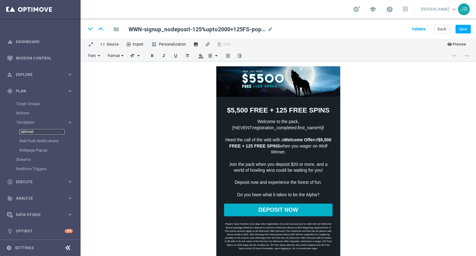
click at [27, 130] on link "Optimail" at bounding box center [41, 131] width 45 height 5
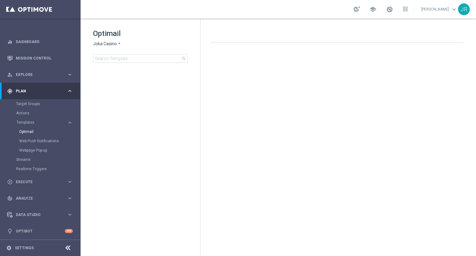
click at [112, 43] on span "Joka Casino" at bounding box center [105, 44] width 24 height 6
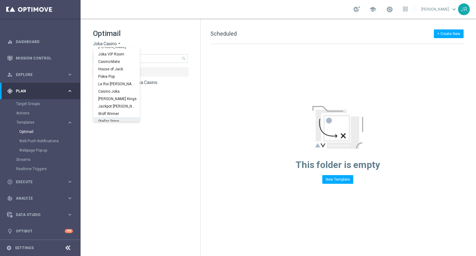
scroll to position [22, 0]
click at [0, 0] on span "Wolf Winner" at bounding box center [0, 0] width 0 height 0
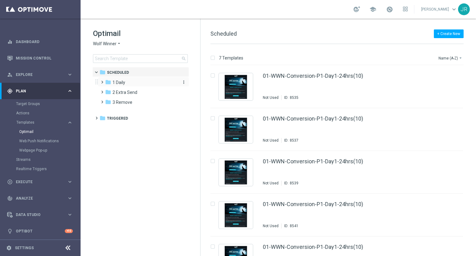
click at [120, 84] on span "1 Daily" at bounding box center [119, 83] width 13 height 6
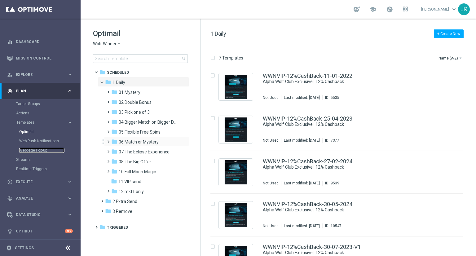
drag, startPoint x: 35, startPoint y: 151, endPoint x: 105, endPoint y: 144, distance: 70.7
click at [35, 151] on link "Webpage Pop-up" at bounding box center [41, 150] width 45 height 5
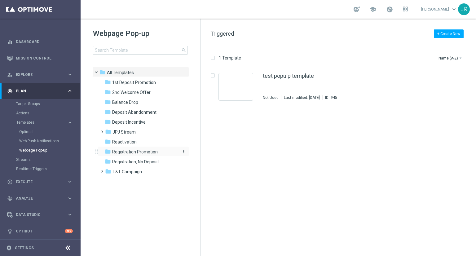
click at [145, 151] on span "Registration Promotion" at bounding box center [135, 152] width 46 height 6
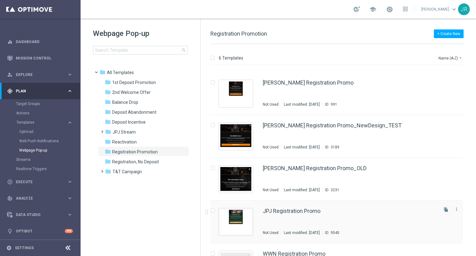
scroll to position [66, 0]
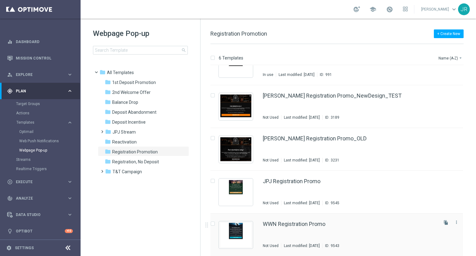
click at [297, 227] on div "WWN Registration Promo Not Used Last modified: [DATE] ID: 9543" at bounding box center [350, 234] width 174 height 27
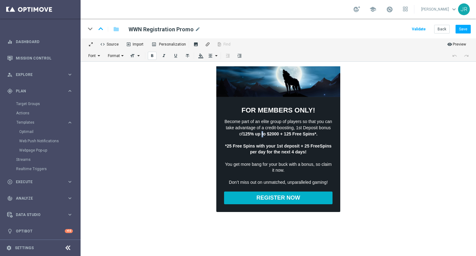
drag, startPoint x: 262, startPoint y: 128, endPoint x: 265, endPoint y: 129, distance: 3.3
click at [265, 129] on strong "125% up to $2000 + 125 Free Spins*." at bounding box center [280, 129] width 75 height 5
click at [115, 40] on button "code Source" at bounding box center [109, 43] width 26 height 11
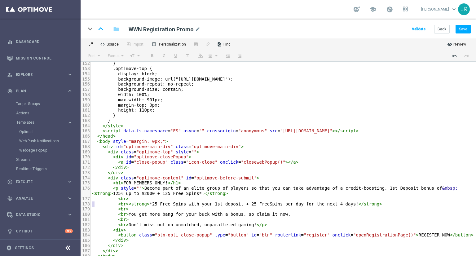
scroll to position [813, 0]
